Goal: Task Accomplishment & Management: Complete application form

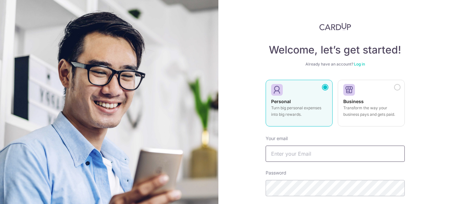
click at [290, 155] on input "text" at bounding box center [335, 153] width 139 height 16
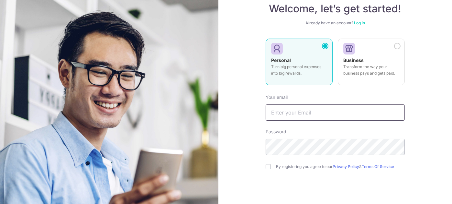
scroll to position [65, 0]
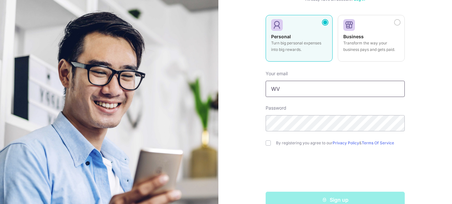
type input "W"
type input "[EMAIL_ADDRESS][DOMAIN_NAME]"
click at [266, 141] on input "checkbox" at bounding box center [268, 142] width 5 height 5
checkbox input "true"
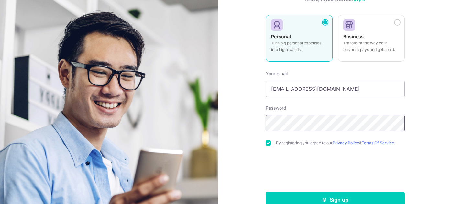
click at [249, 123] on div "Welcome, let’s get started! Already have an account? Log in Personal Turn big p…" at bounding box center [335, 102] width 234 height 204
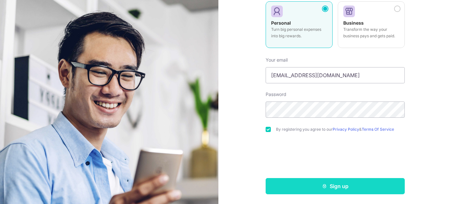
click at [338, 185] on button "Sign up" at bounding box center [335, 186] width 139 height 16
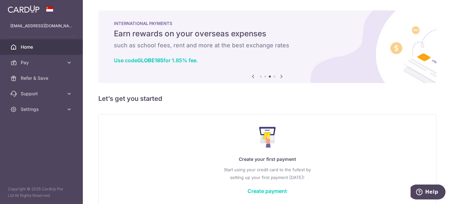
scroll to position [33, 0]
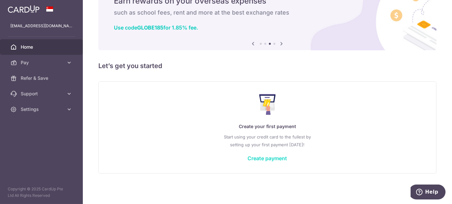
click at [256, 157] on link "Create payment" at bounding box center [267, 158] width 39 height 6
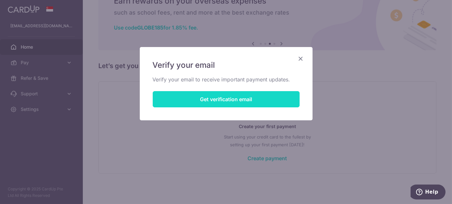
click at [257, 96] on button "Get verification email" at bounding box center [226, 99] width 147 height 16
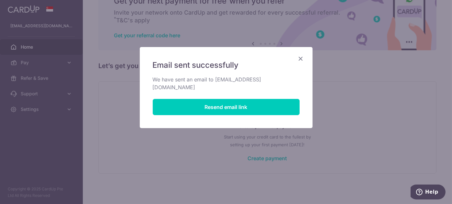
click at [299, 54] on div "Email sent successfully We have sent an email to evi.limxy@gmail.com Resend ema…" at bounding box center [226, 87] width 173 height 81
click at [302, 56] on icon "Close" at bounding box center [301, 58] width 8 height 8
